Goal: Information Seeking & Learning: Learn about a topic

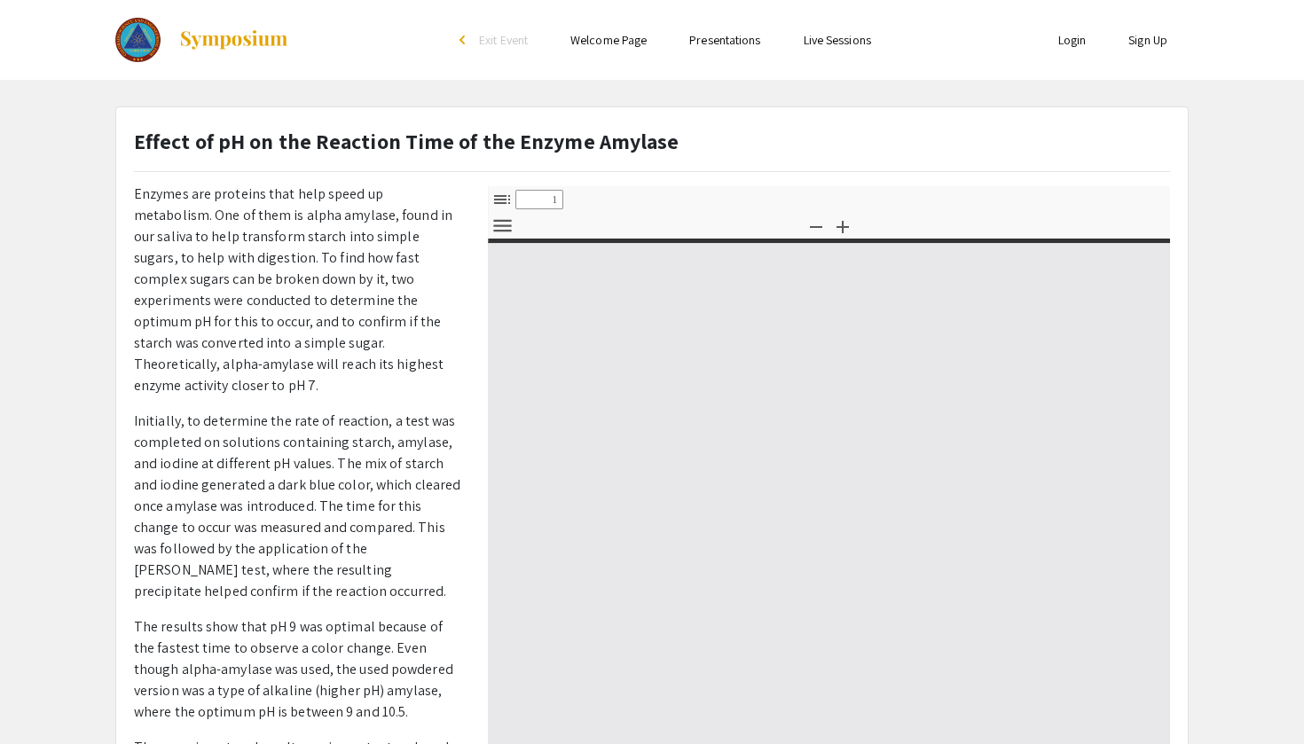
select select "custom"
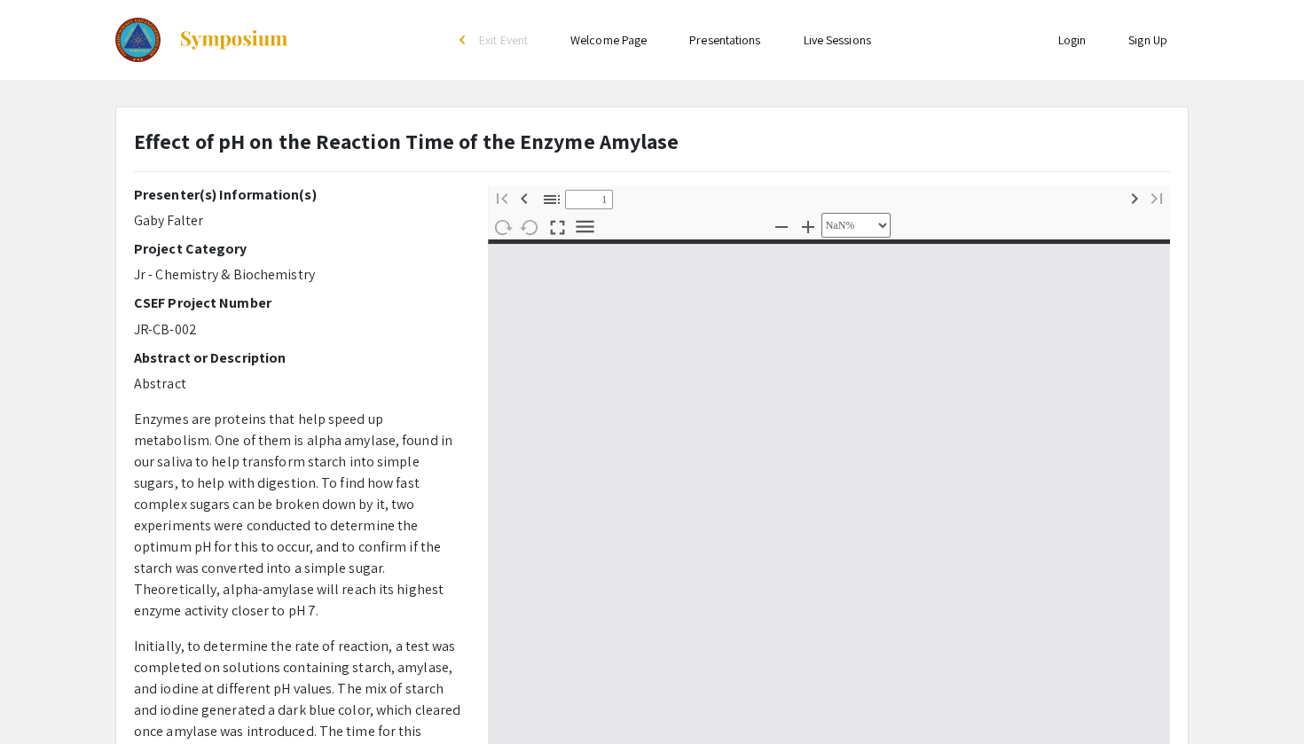
scroll to position [-1, 0]
type input "0"
select select "custom"
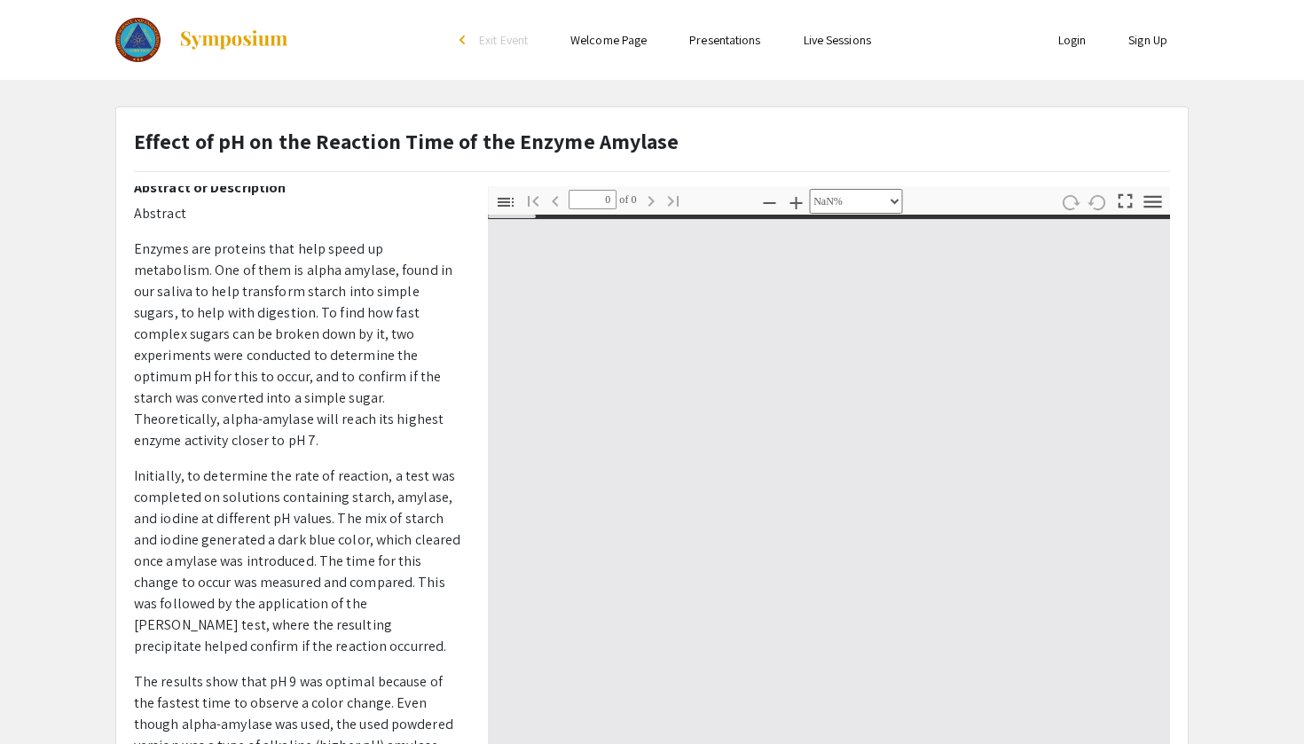
type input "1"
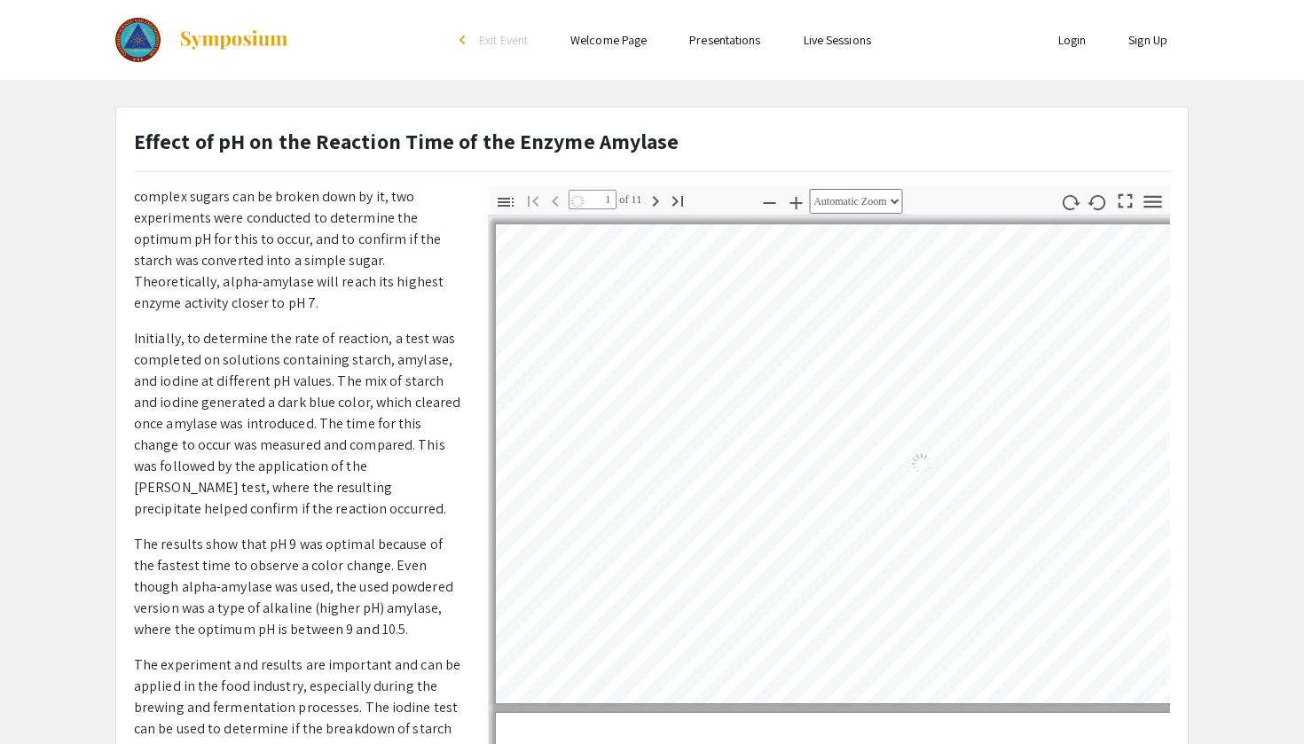
select select "auto"
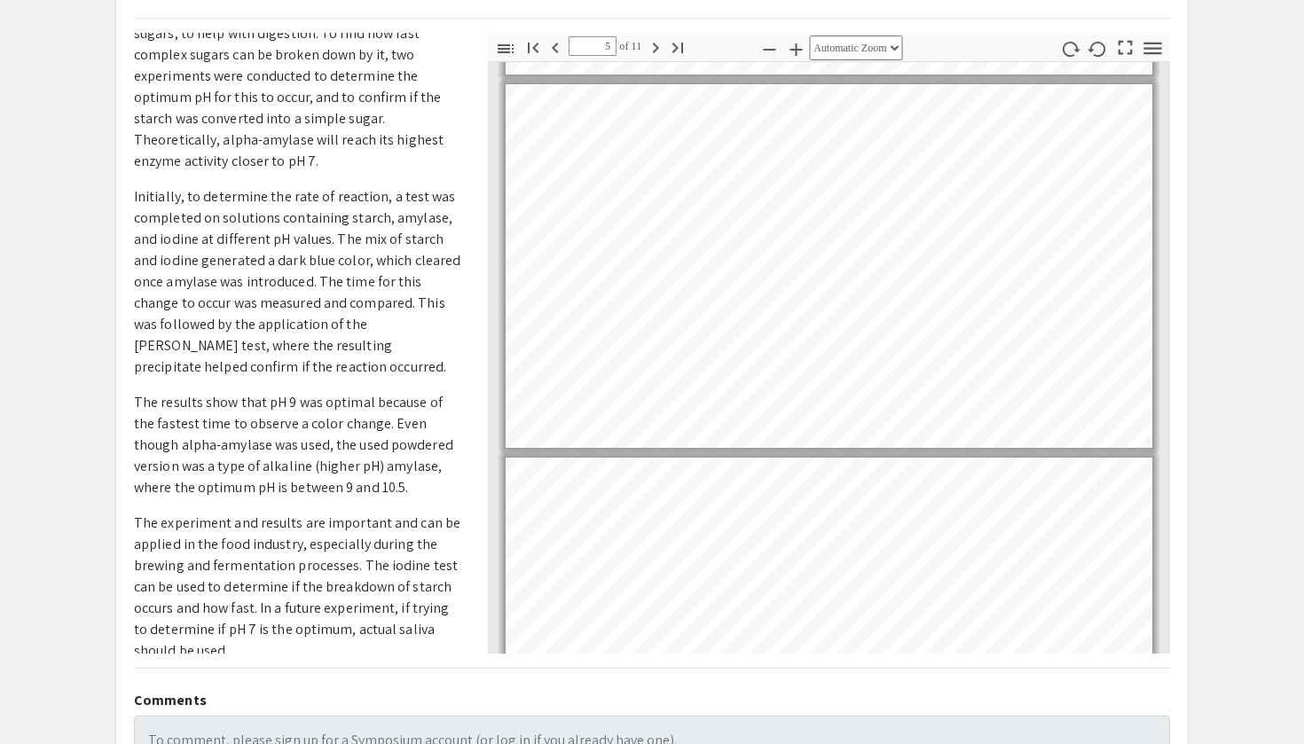
scroll to position [1474, 0]
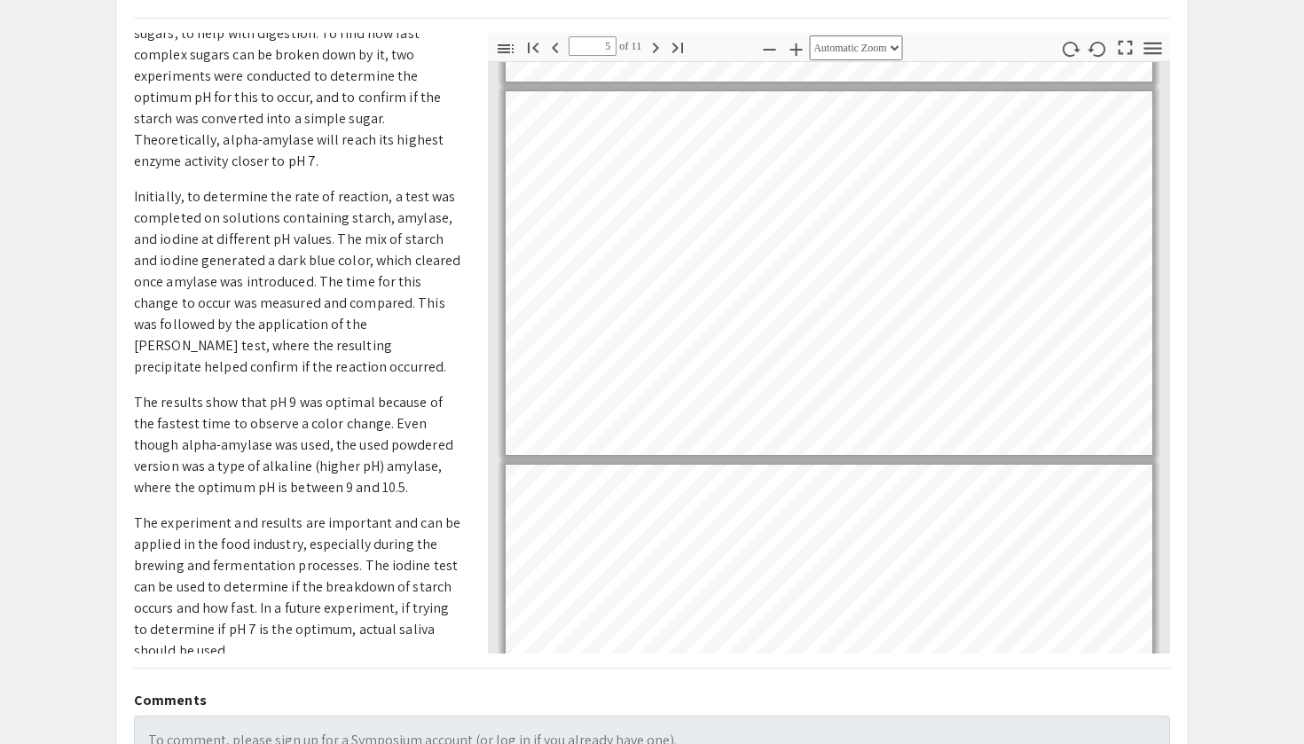
type input "4"
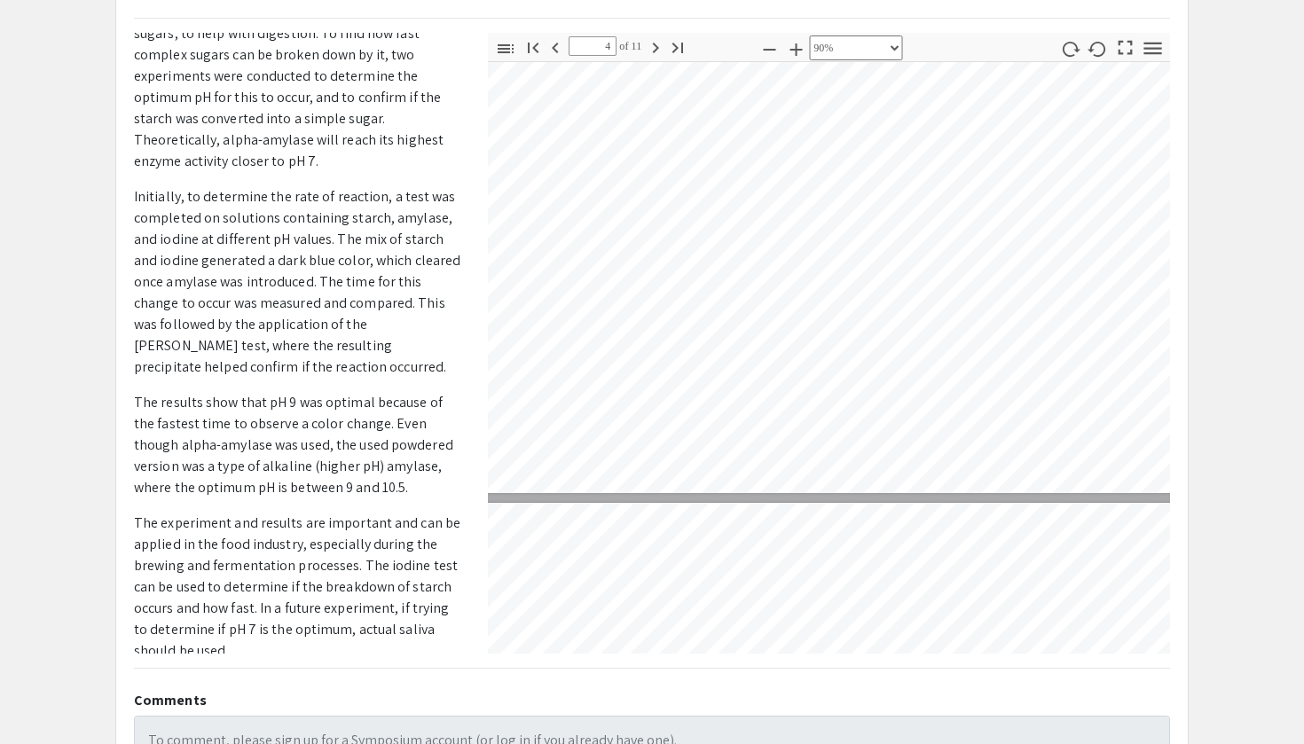
select select "custom"
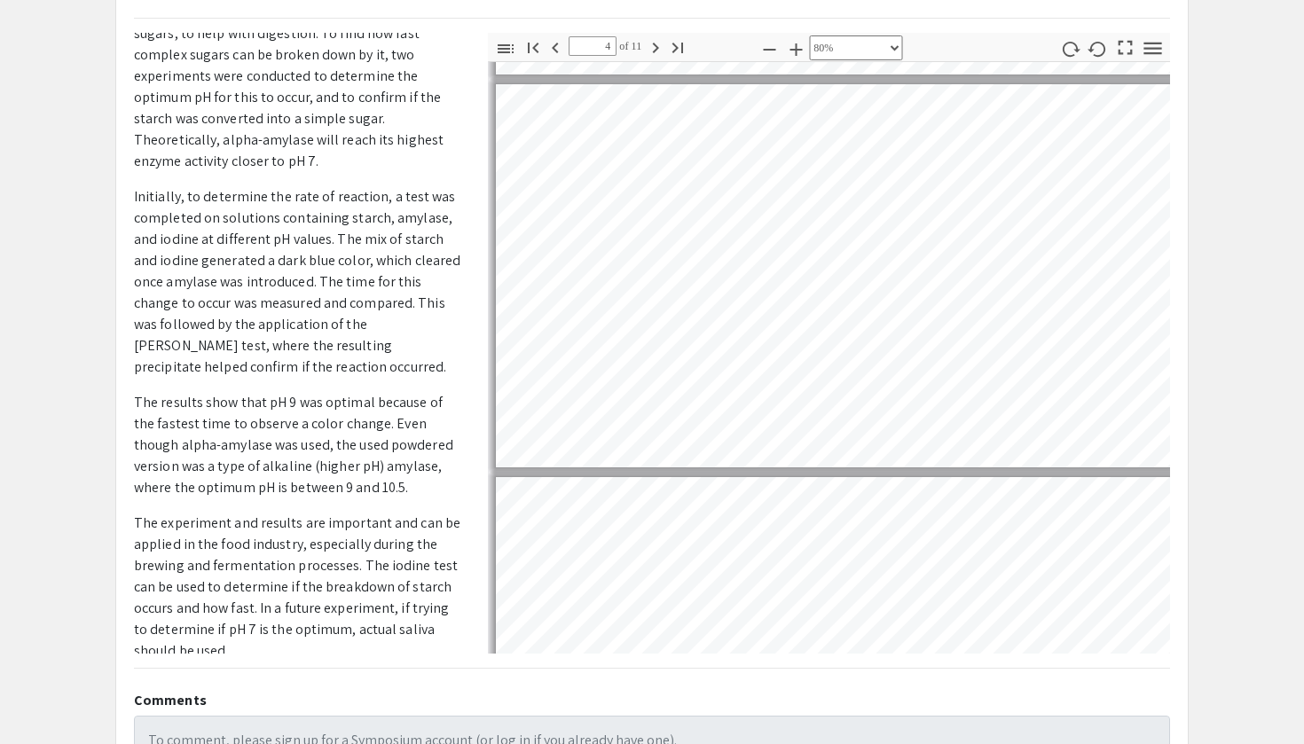
type input "3"
select select "custom"
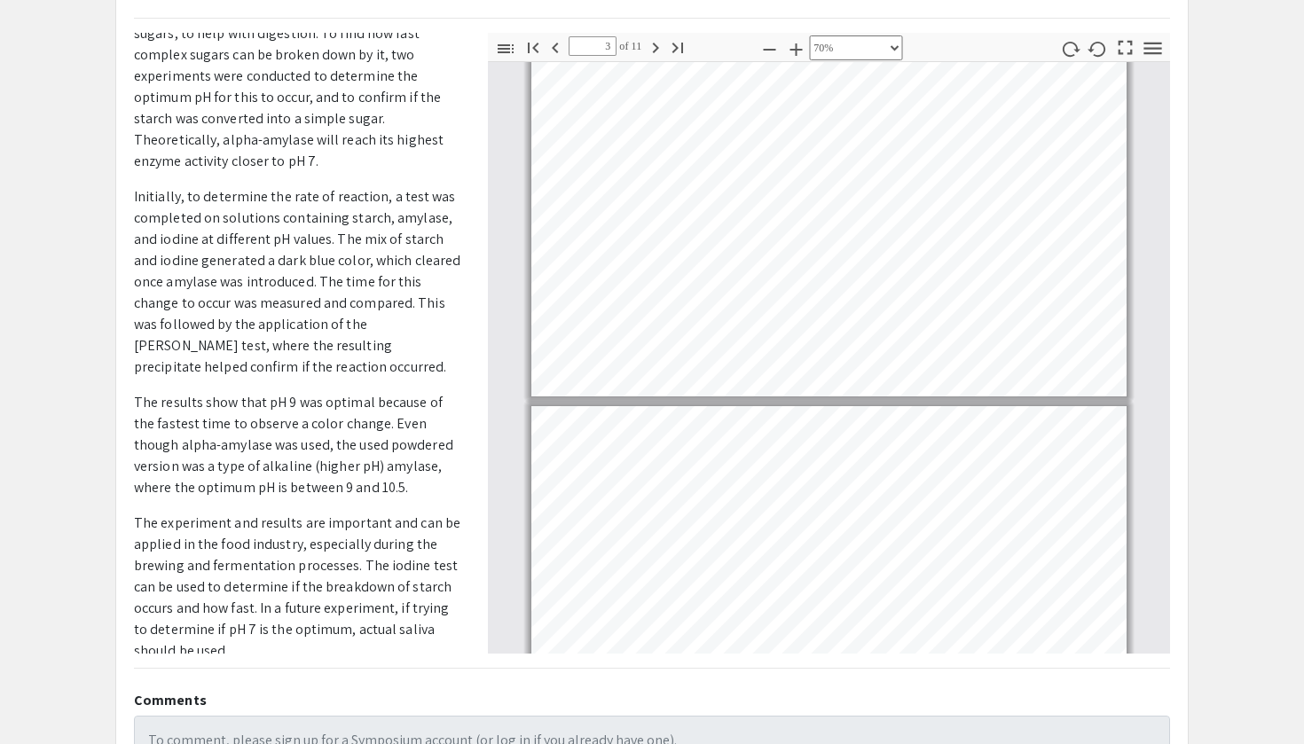
type input "4"
select select "custom"
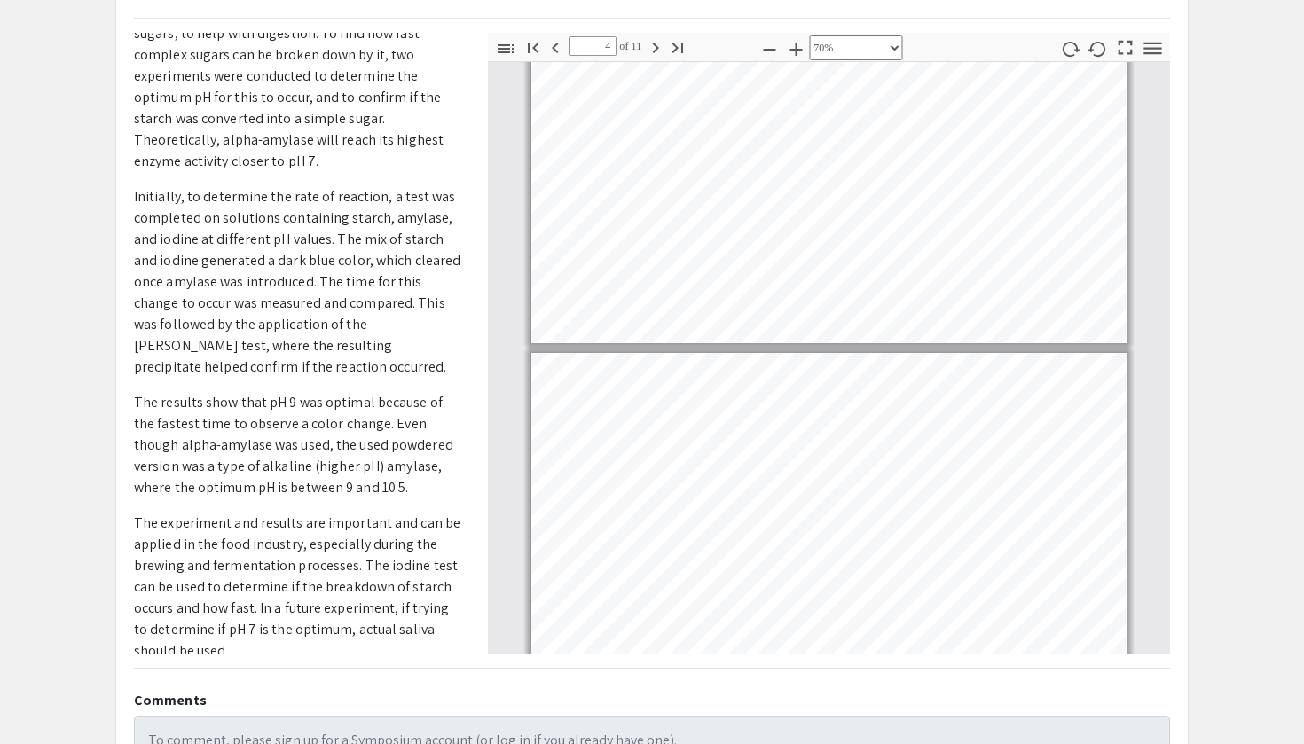
type input "5"
select select "custom"
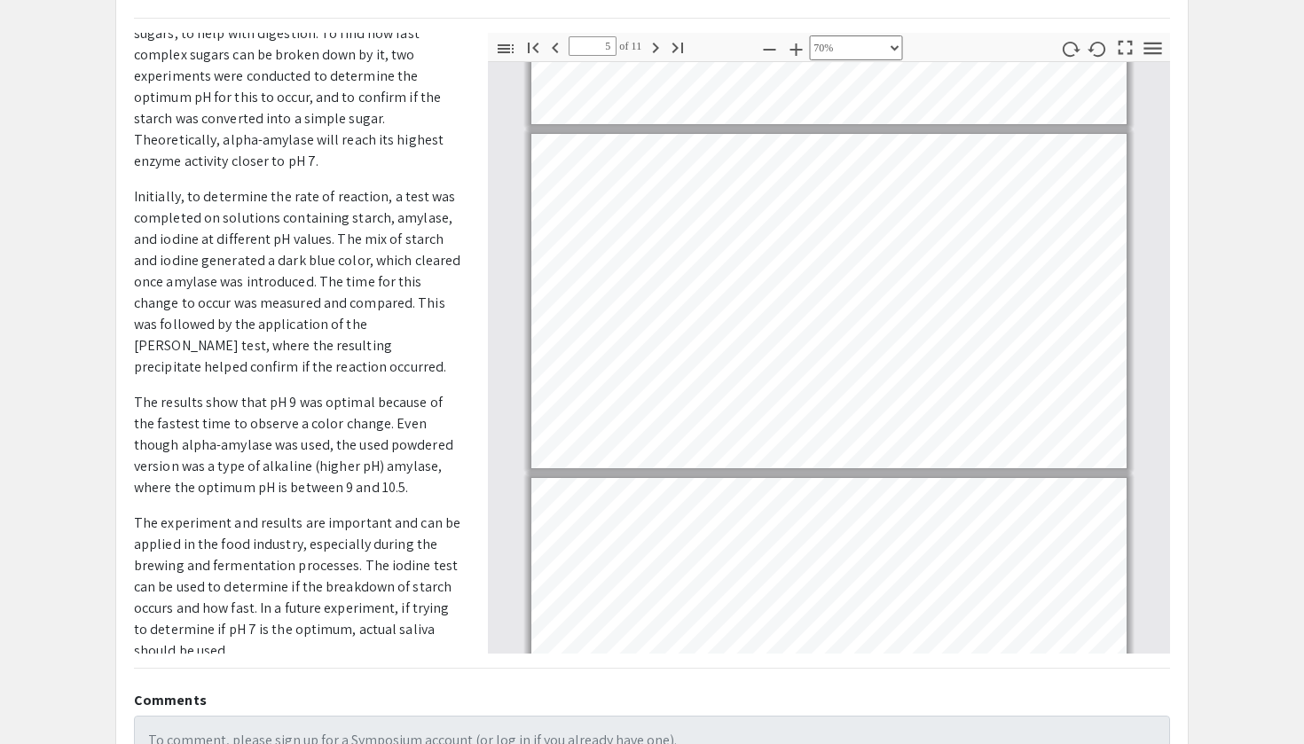
scroll to position [1315, 0]
click at [949, 468] on div "Page 5" at bounding box center [829, 300] width 611 height 351
